Goal: Find contact information: Find contact information

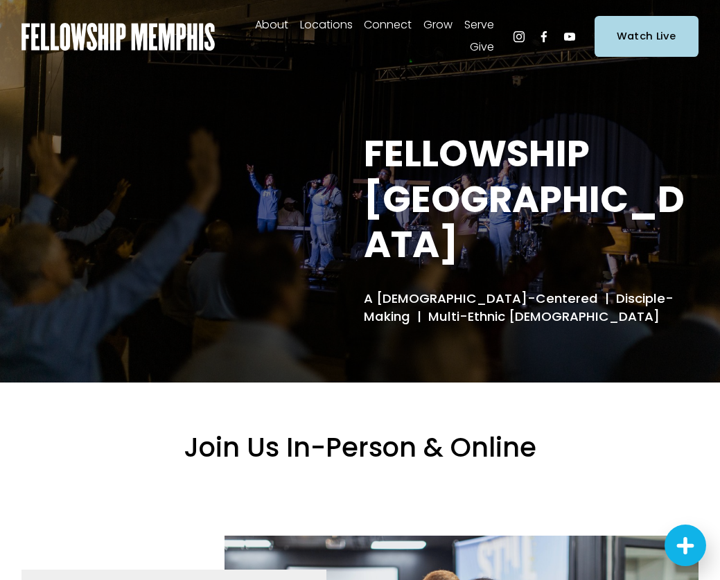
click at [0, 0] on link "Elder Nominations" at bounding box center [0, 0] width 0 height 0
click at [0, 0] on span "Staff" at bounding box center [0, 0] width 0 height 0
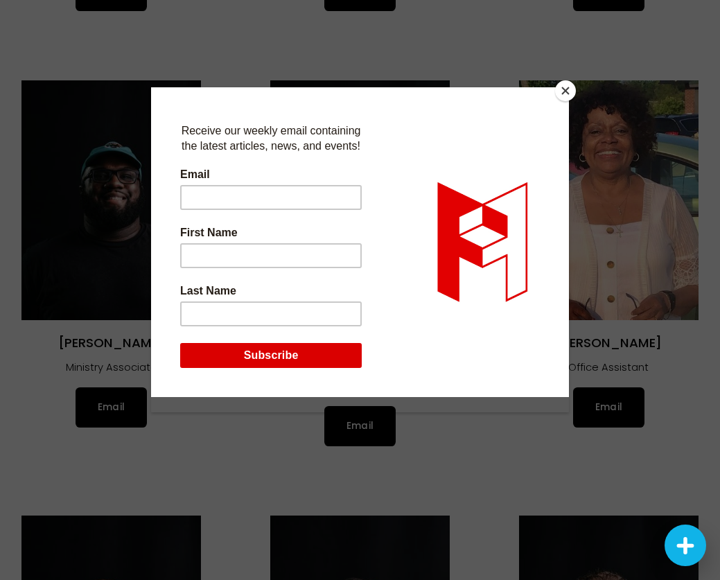
scroll to position [857, 0]
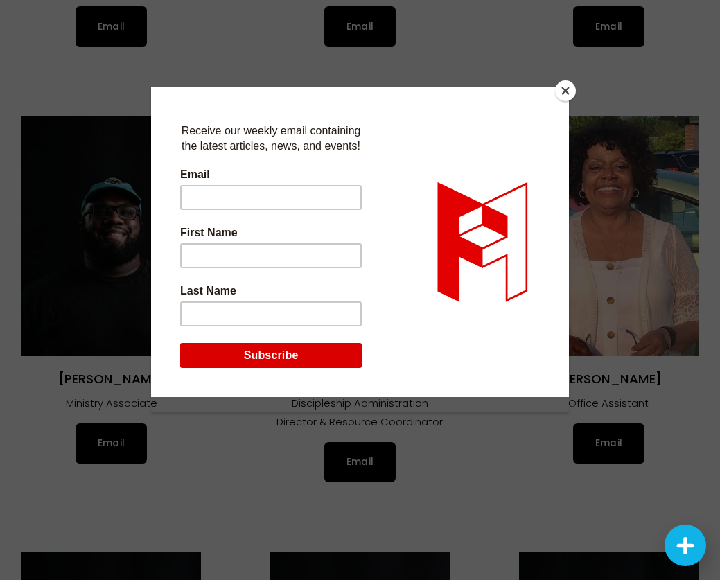
click at [561, 90] on button "Close" at bounding box center [565, 90] width 21 height 21
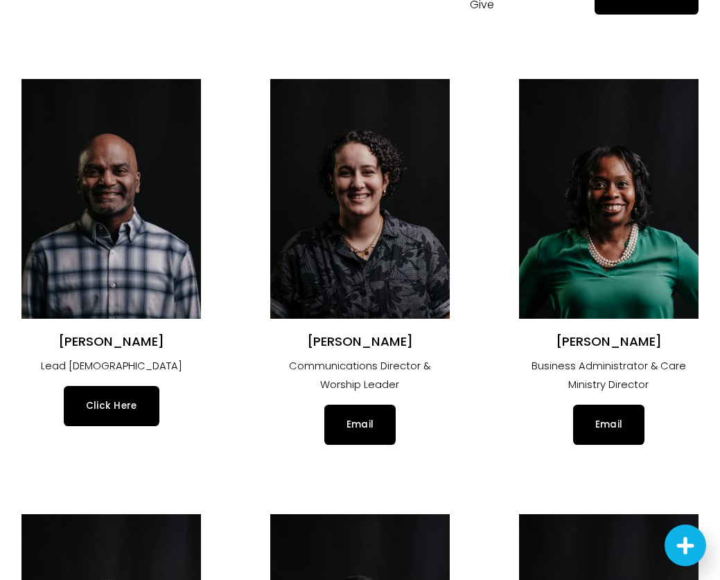
scroll to position [0, 0]
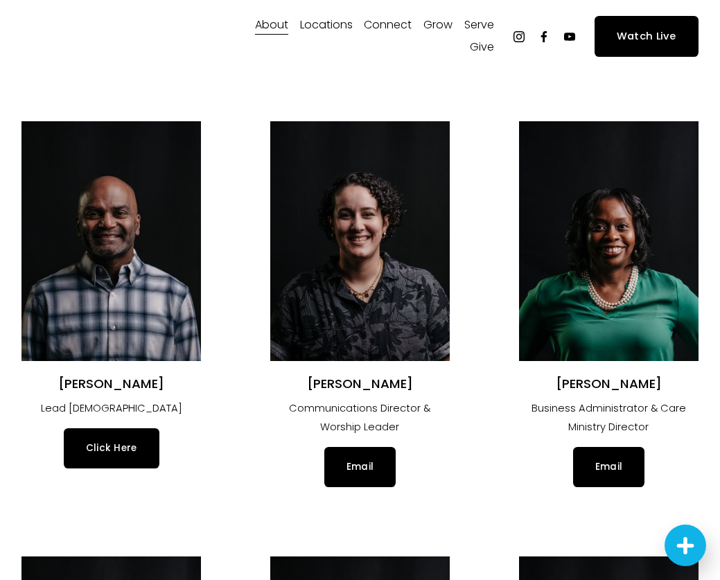
click at [118, 446] on link "Click Here" at bounding box center [112, 448] width 96 height 40
click at [365, 478] on link "Email" at bounding box center [359, 467] width 71 height 40
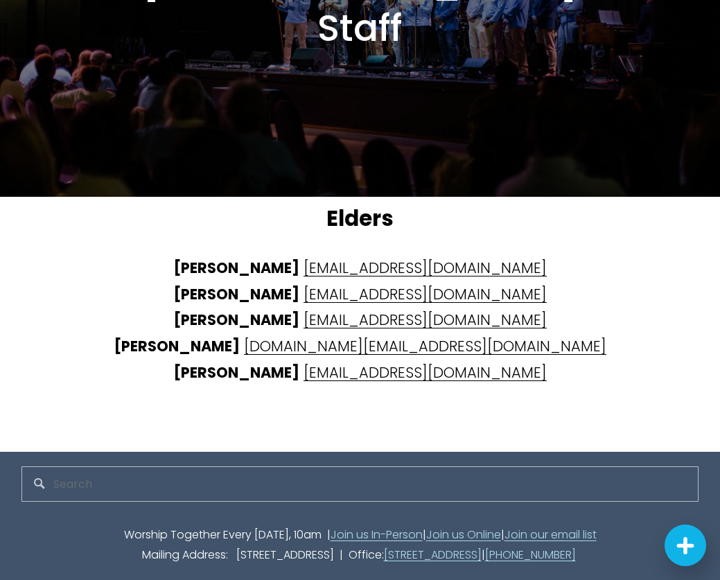
scroll to position [2872, 0]
